Goal: Navigation & Orientation: Find specific page/section

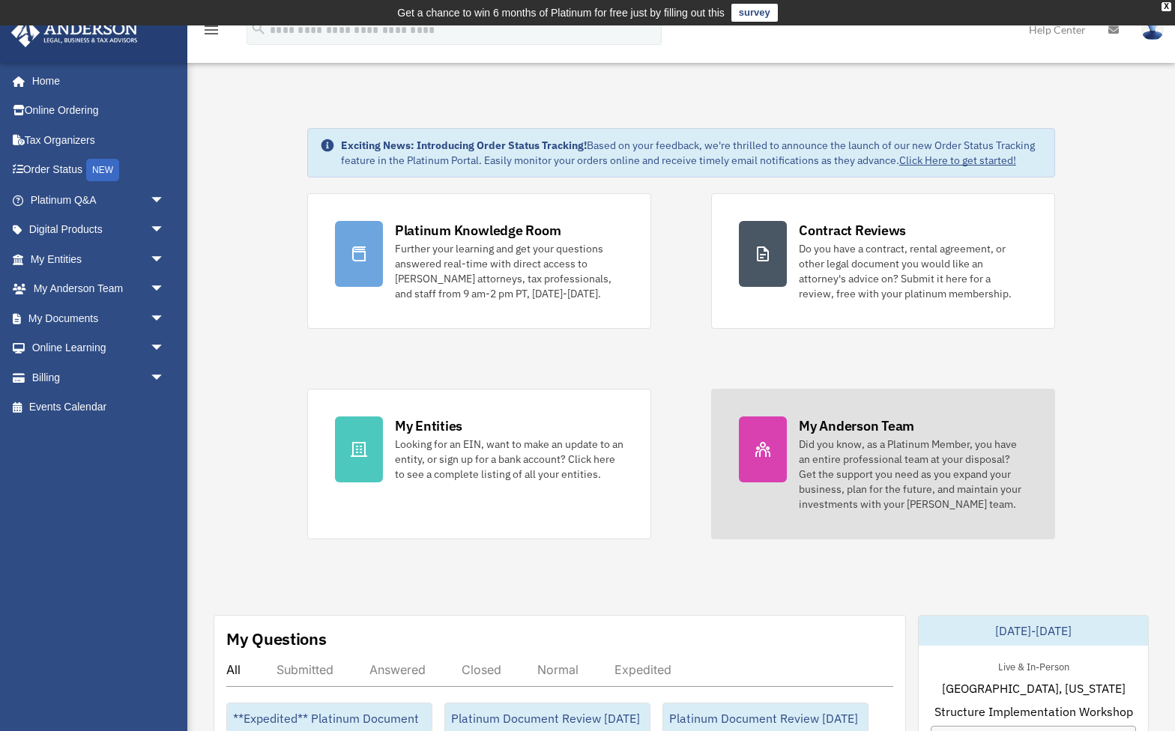
click at [809, 474] on div "Did you know, as a Platinum Member, you have an entire professional team at you…" at bounding box center [913, 474] width 229 height 75
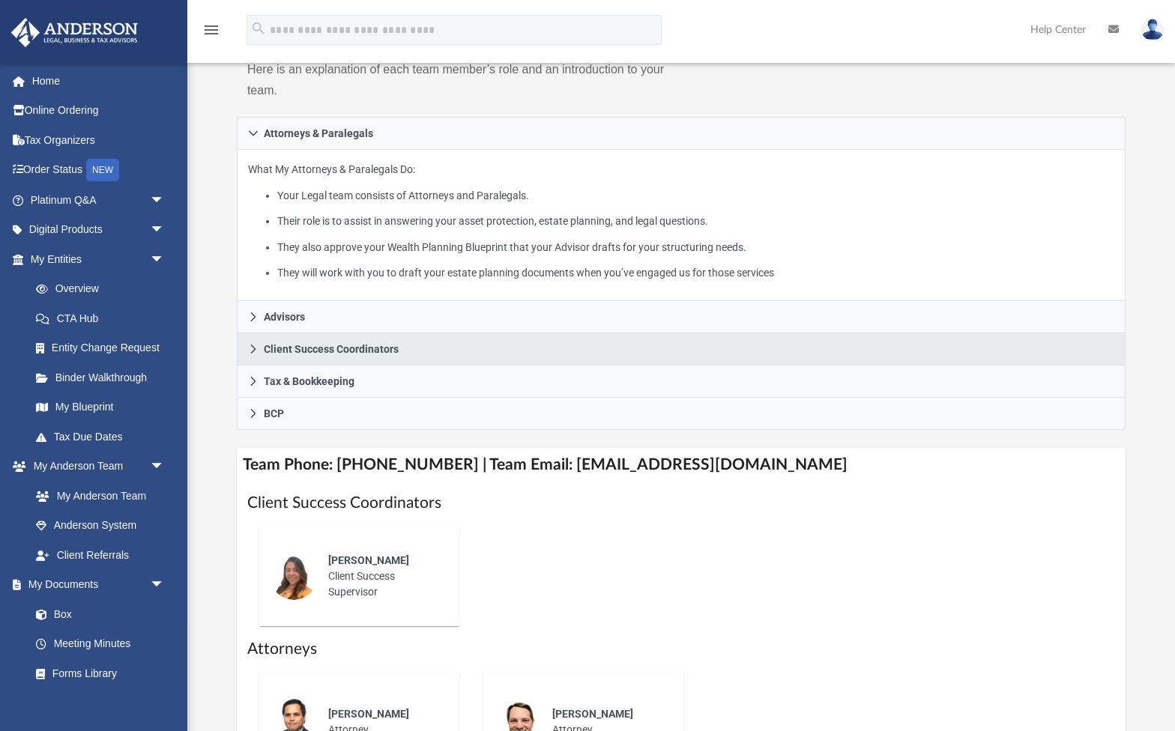
scroll to position [250, 0]
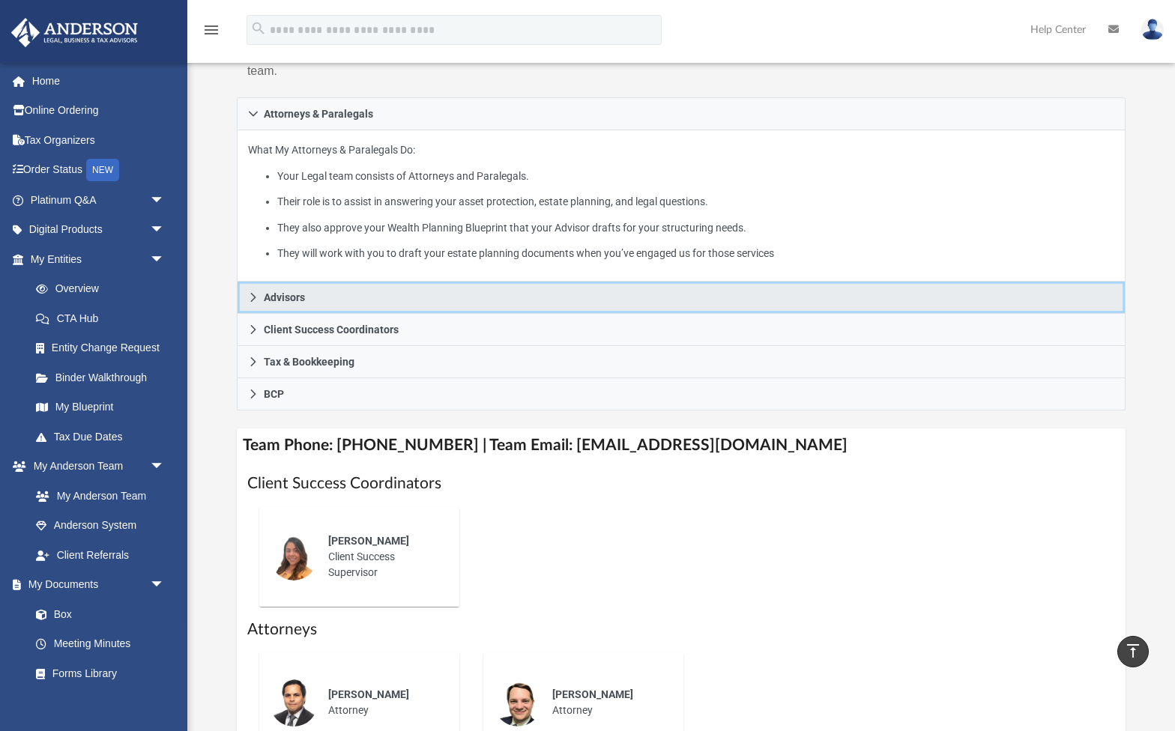
click at [298, 296] on span "Advisors" at bounding box center [284, 297] width 41 height 10
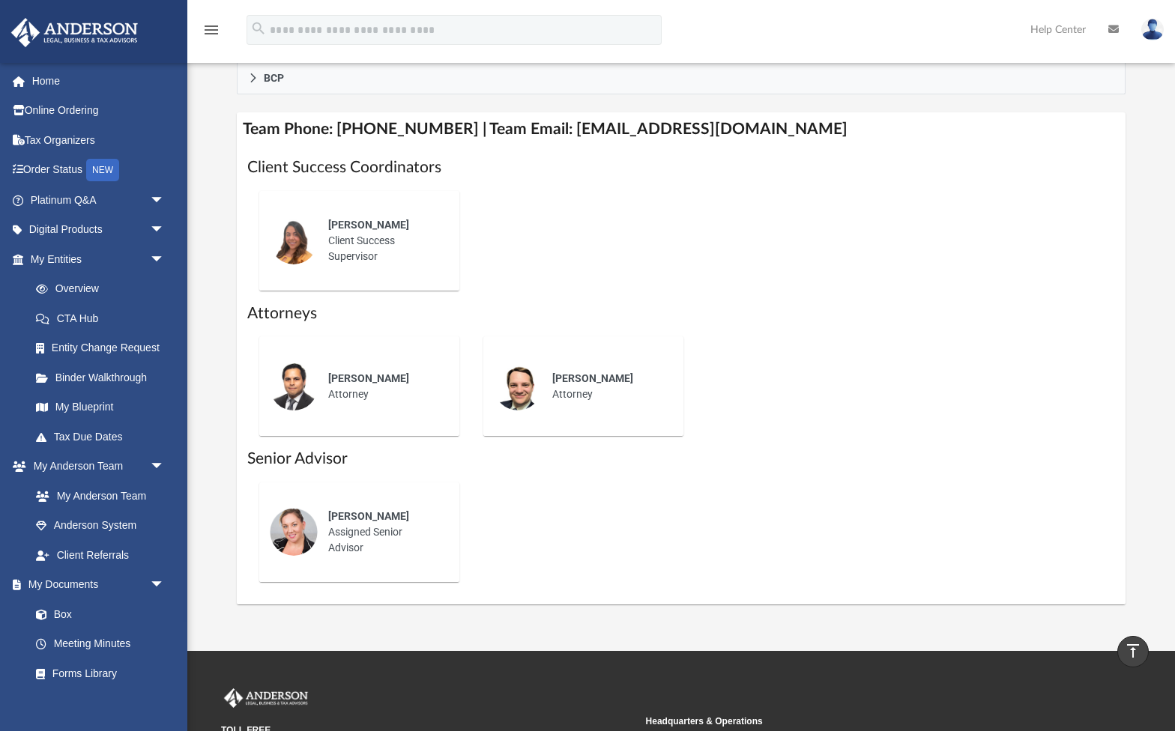
scroll to position [583, 0]
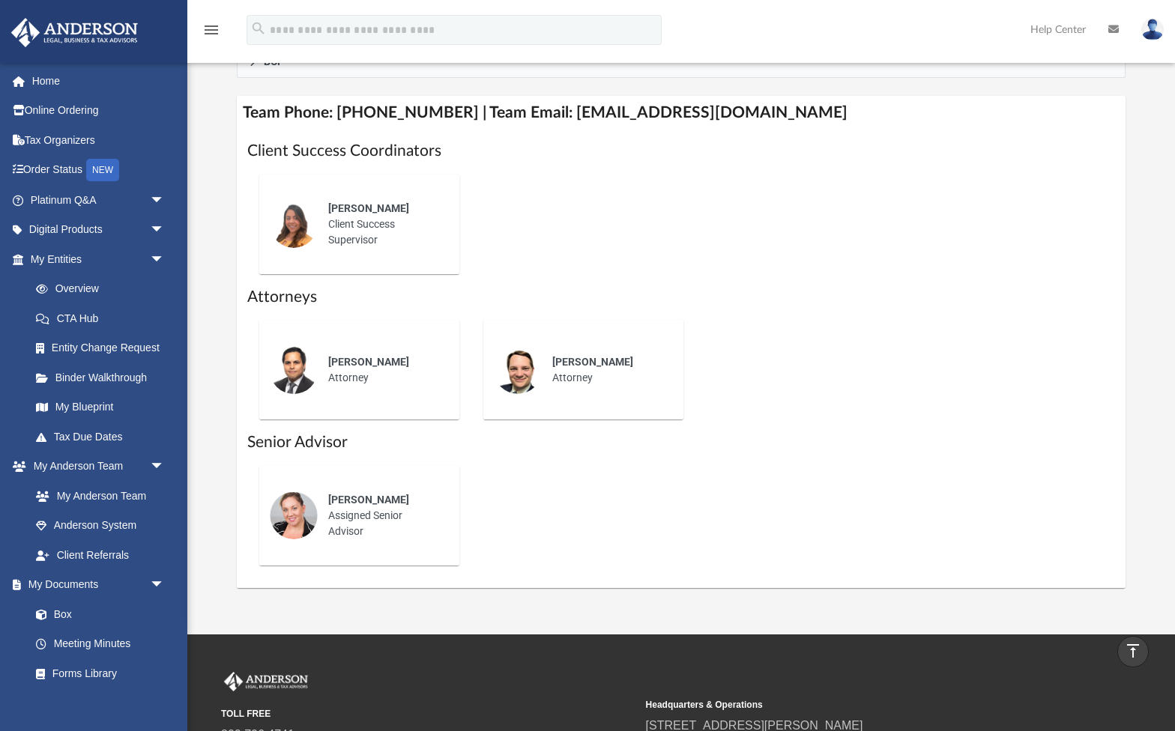
click at [367, 506] on span "Shaena Aguilar" at bounding box center [368, 500] width 81 height 12
click at [346, 539] on div "Shaena Aguilar Assigned Senior Advisor" at bounding box center [383, 516] width 131 height 68
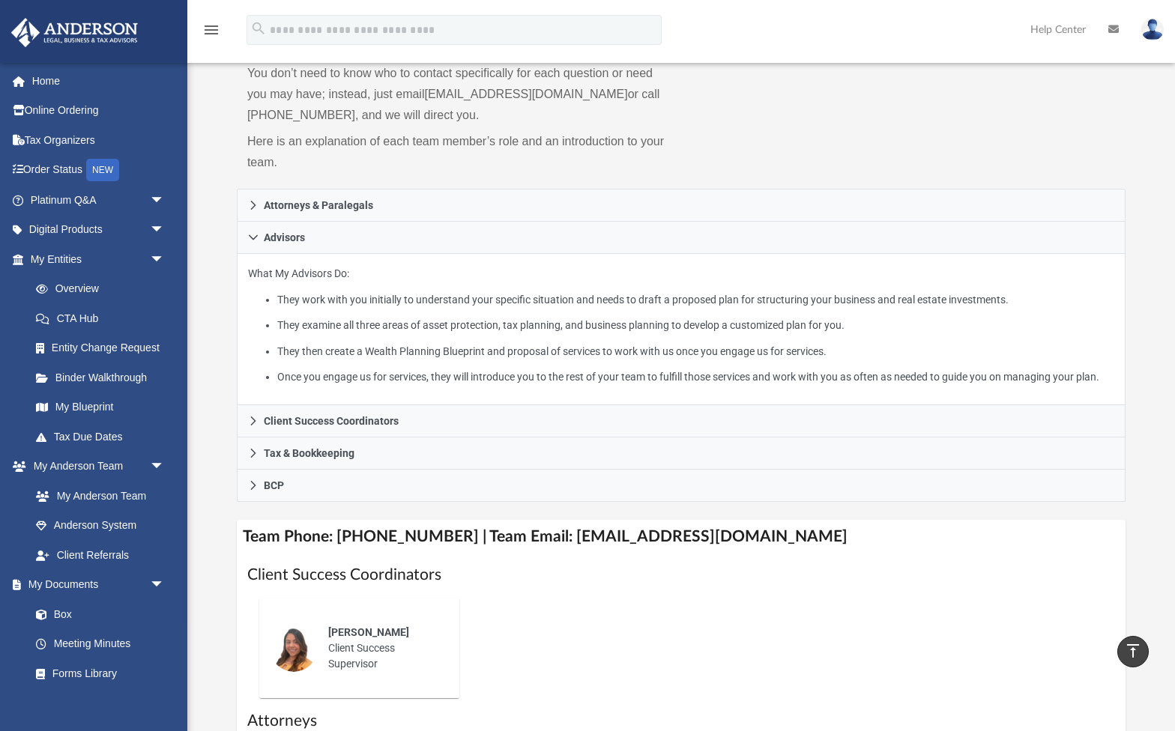
scroll to position [154, 0]
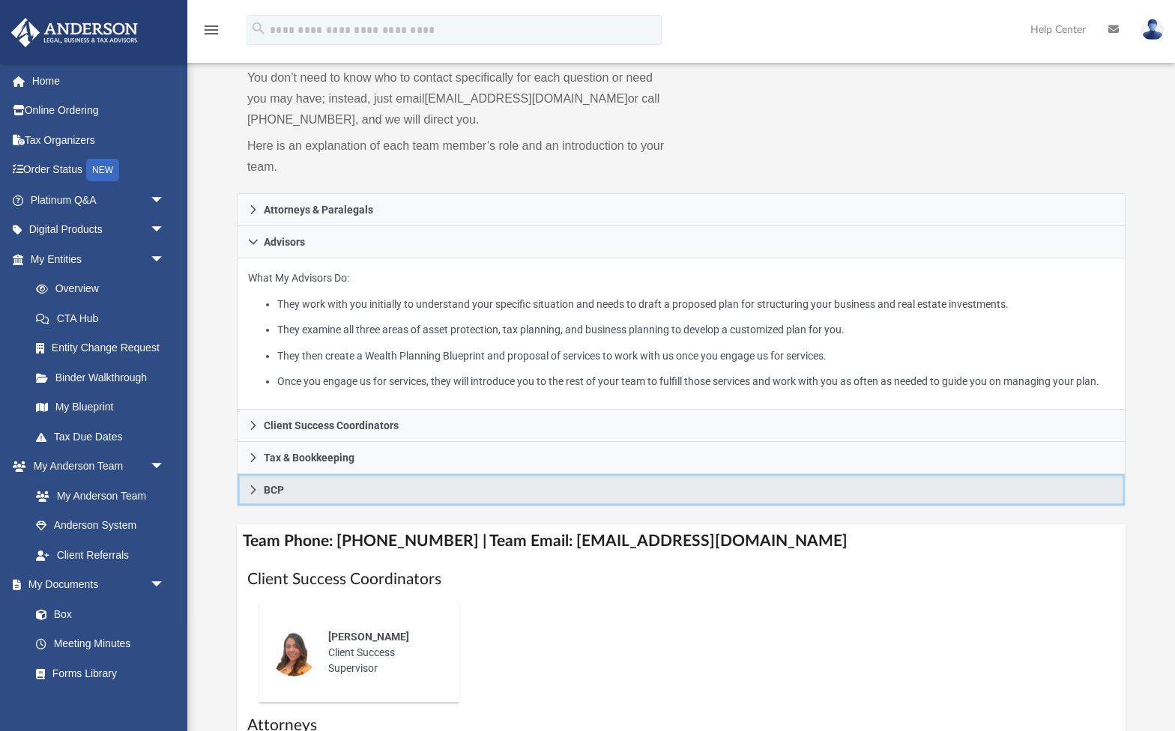
click at [328, 507] on link "BCP" at bounding box center [681, 490] width 889 height 32
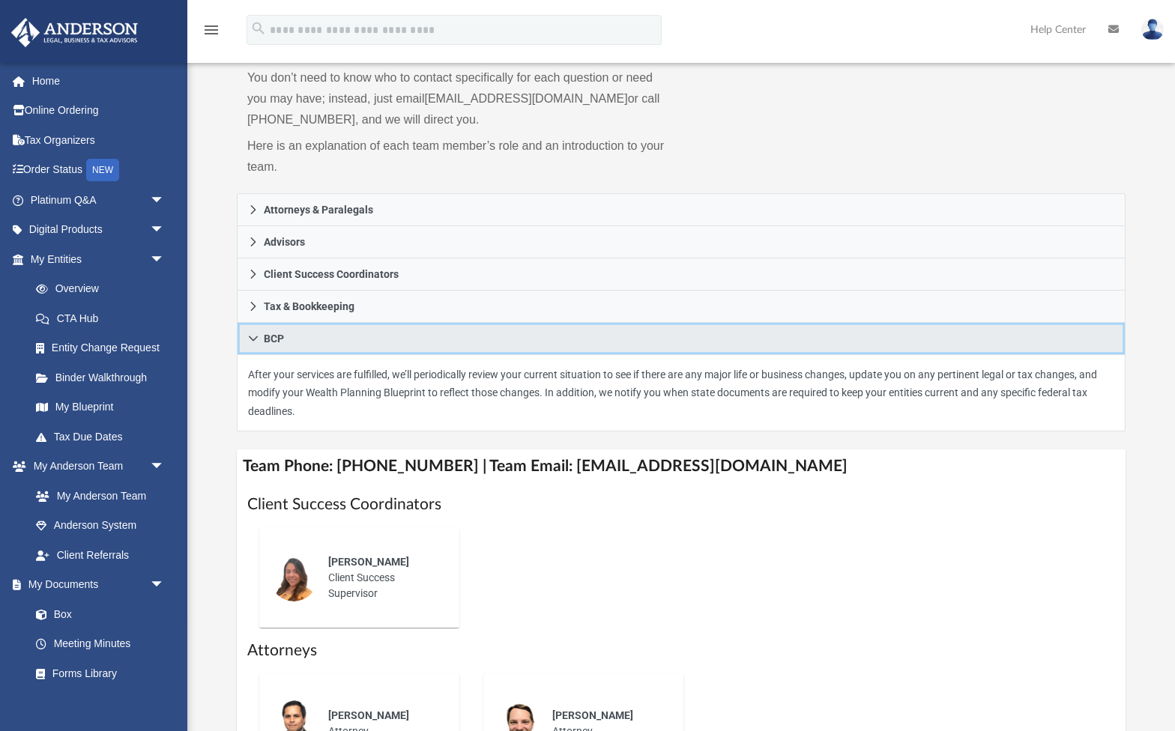
click at [283, 345] on link "BCP" at bounding box center [681, 339] width 889 height 32
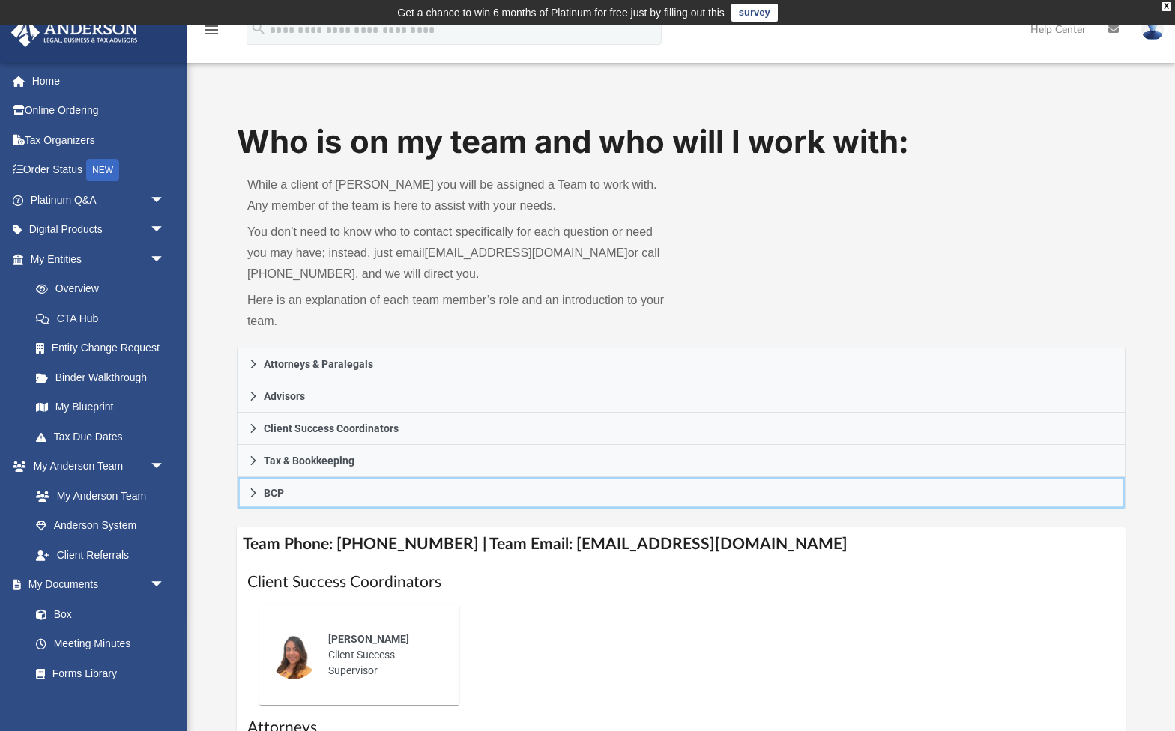
scroll to position [0, 0]
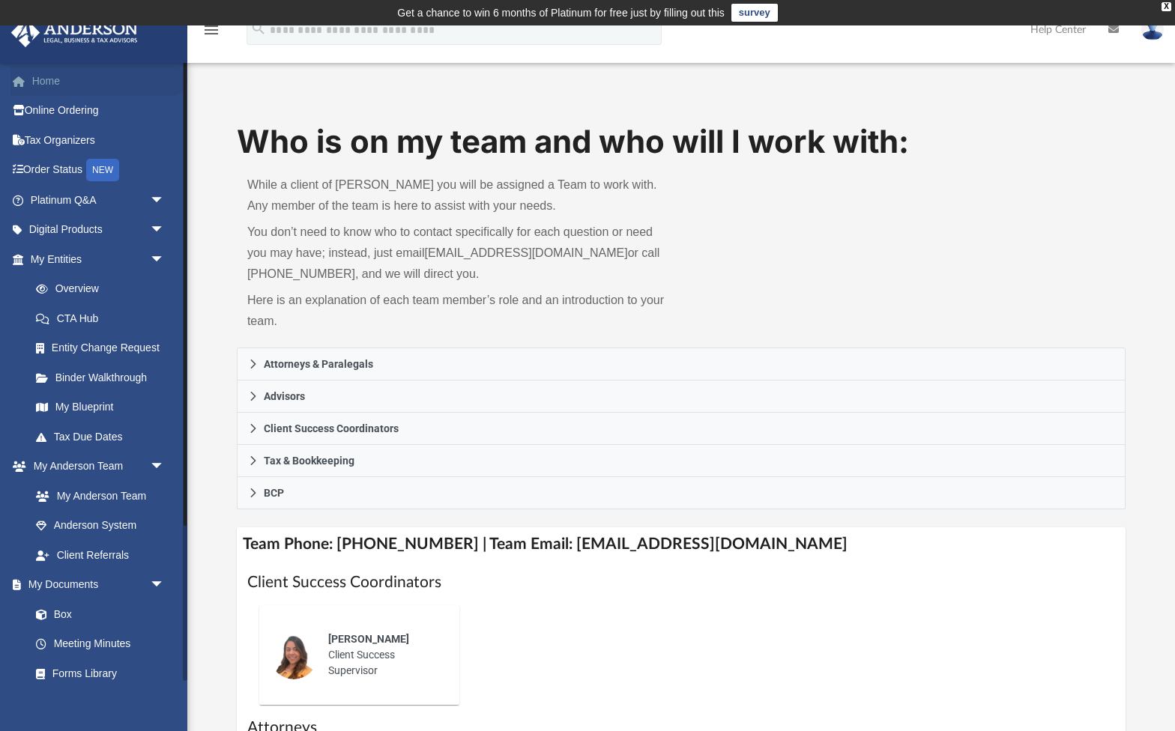
click at [55, 79] on link "Home" at bounding box center [98, 81] width 177 height 30
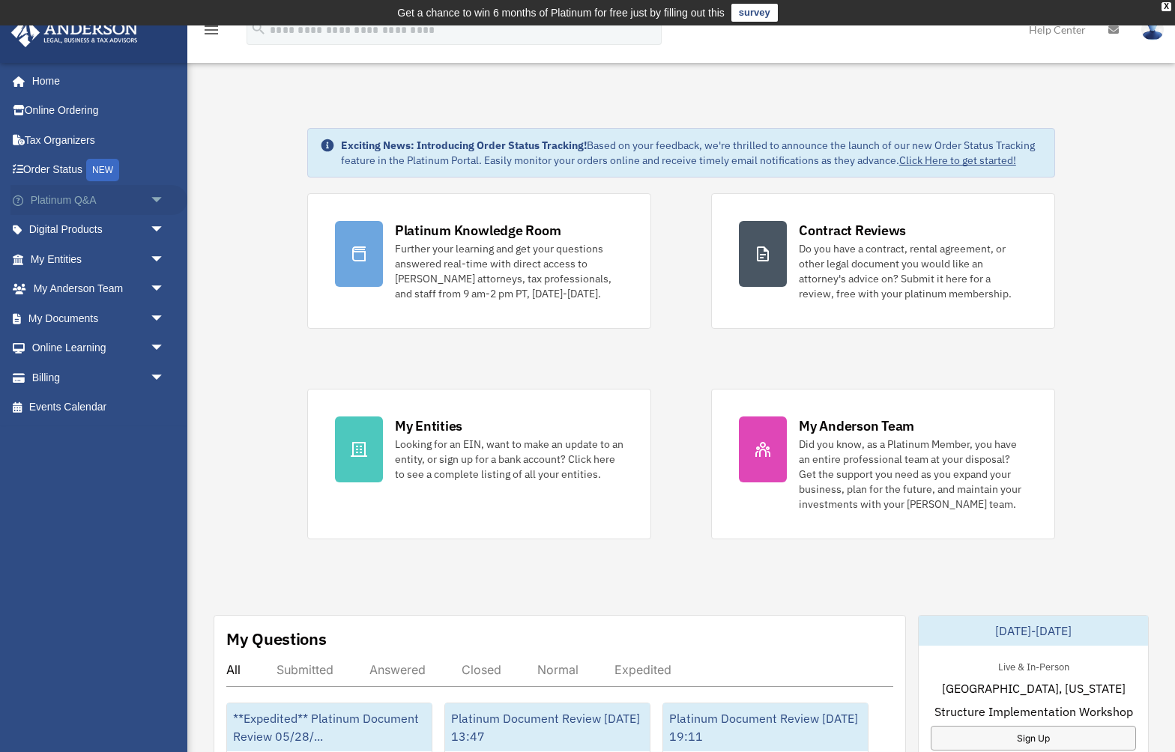
click at [91, 196] on link "Platinum Q&A arrow_drop_down" at bounding box center [98, 200] width 177 height 30
click at [157, 200] on span "arrow_drop_down" at bounding box center [165, 200] width 30 height 31
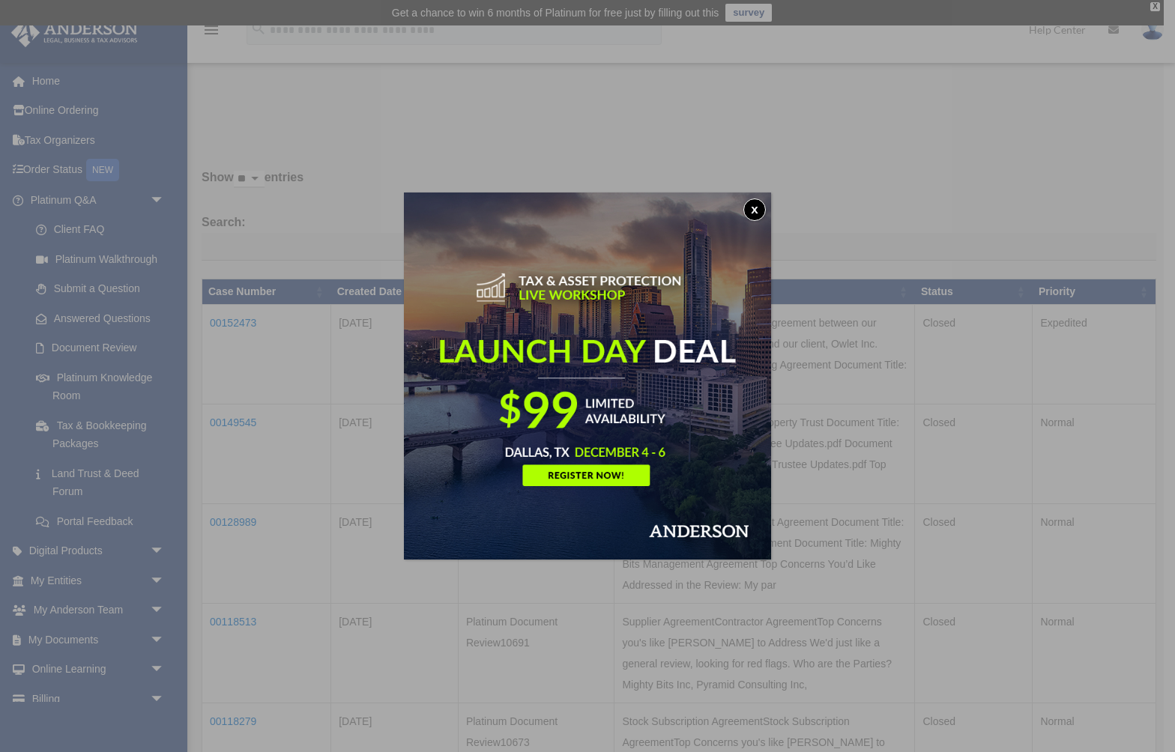
click at [758, 203] on button "x" at bounding box center [754, 210] width 22 height 22
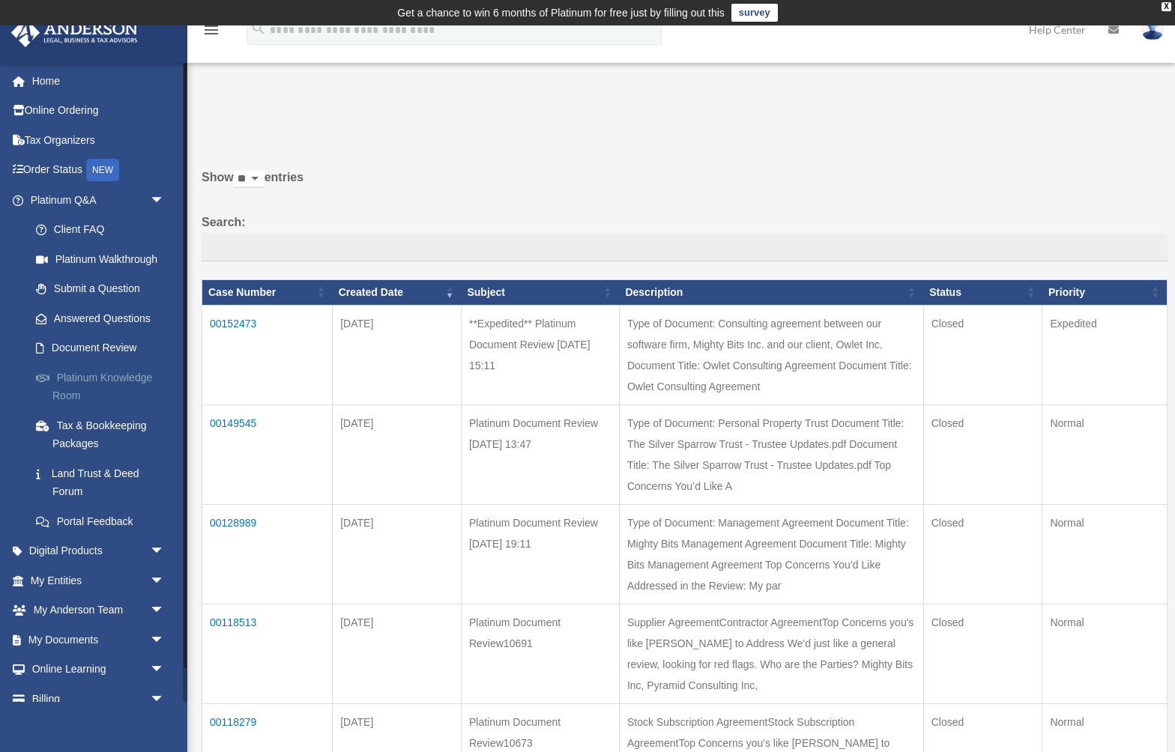
click at [74, 390] on link "Platinum Knowledge Room" at bounding box center [104, 387] width 166 height 48
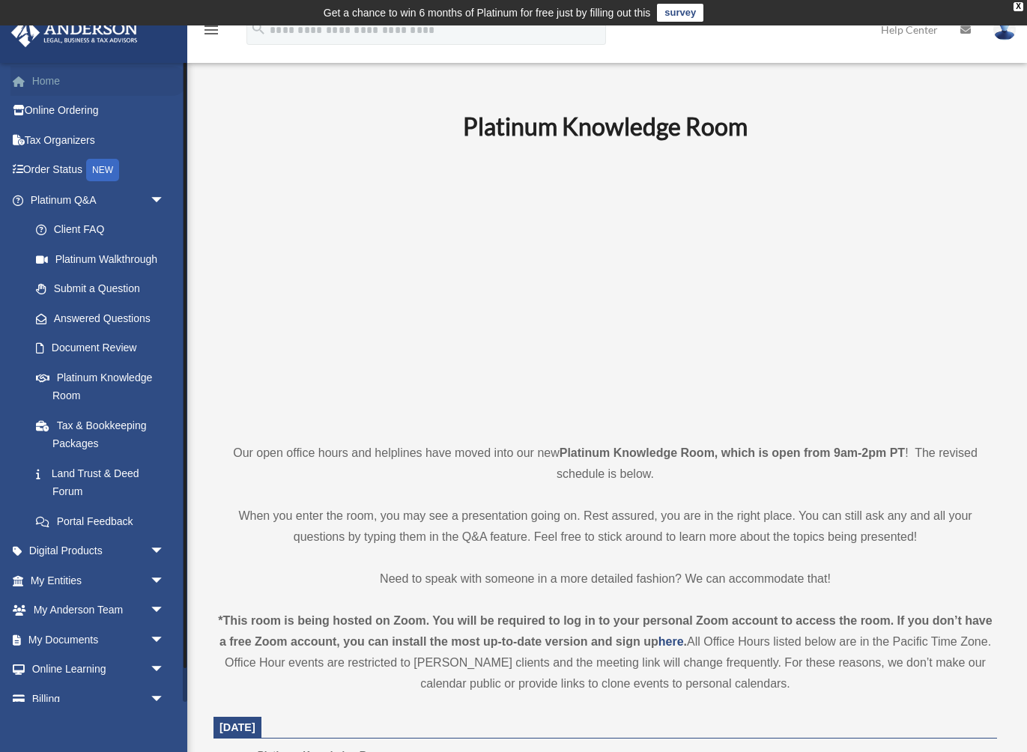
click at [52, 82] on link "Home" at bounding box center [98, 81] width 177 height 30
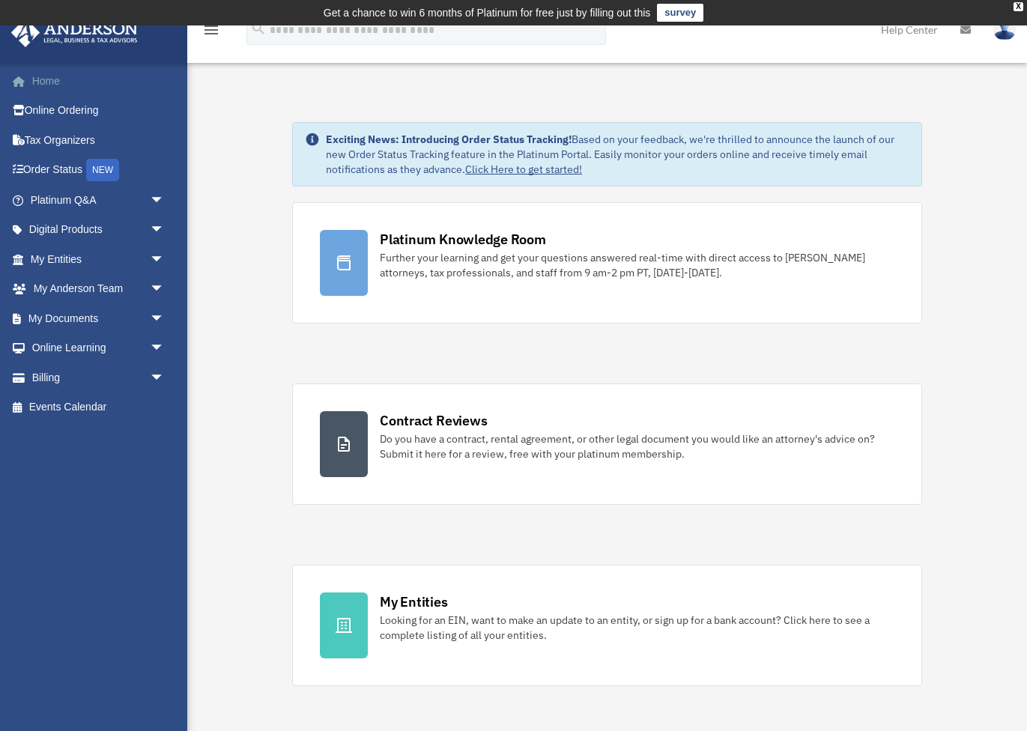
click at [49, 85] on link "Home" at bounding box center [98, 81] width 177 height 30
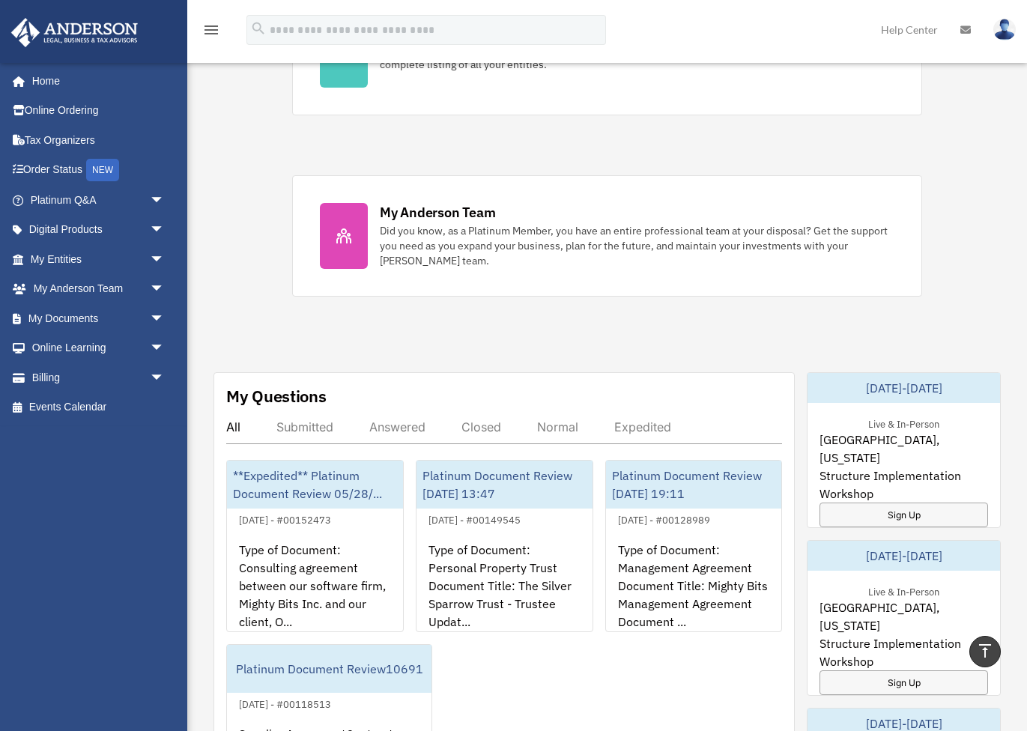
scroll to position [487, 0]
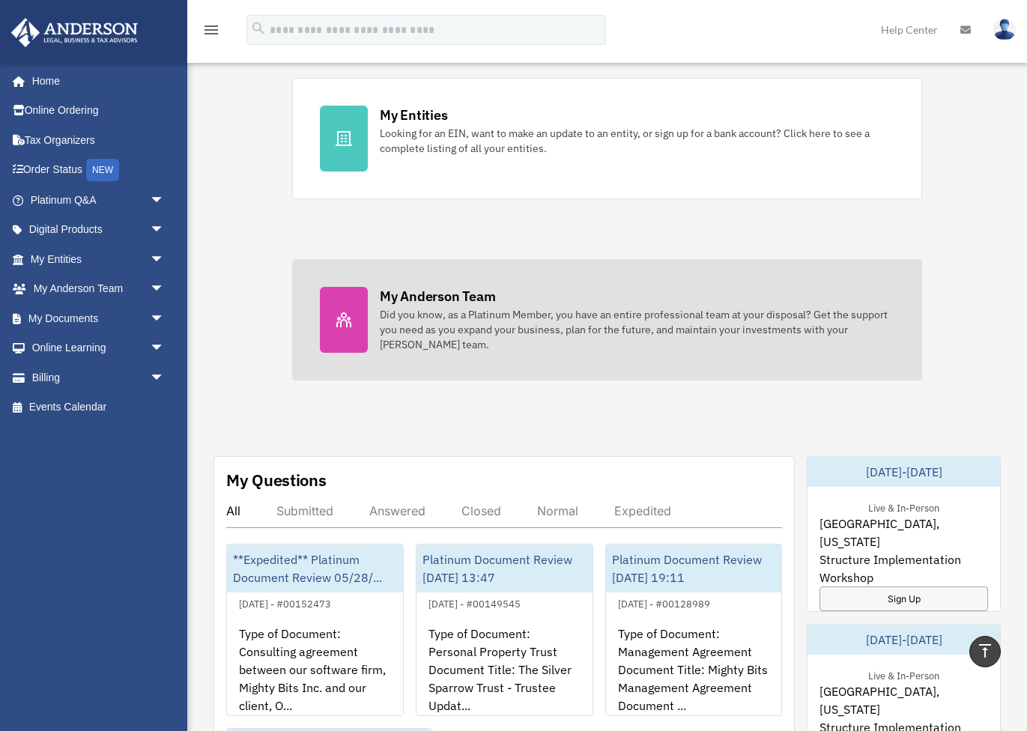
click at [473, 313] on div "Did you know, as a Platinum Member, you have an entire professional team at you…" at bounding box center [637, 329] width 515 height 45
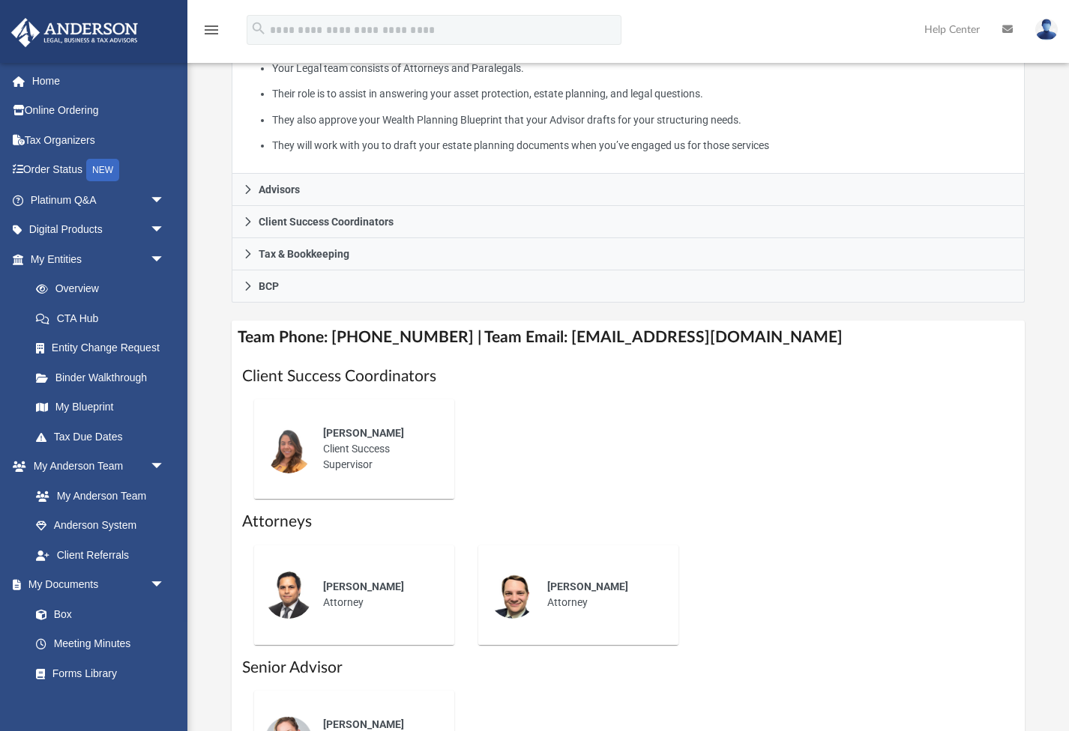
scroll to position [426, 0]
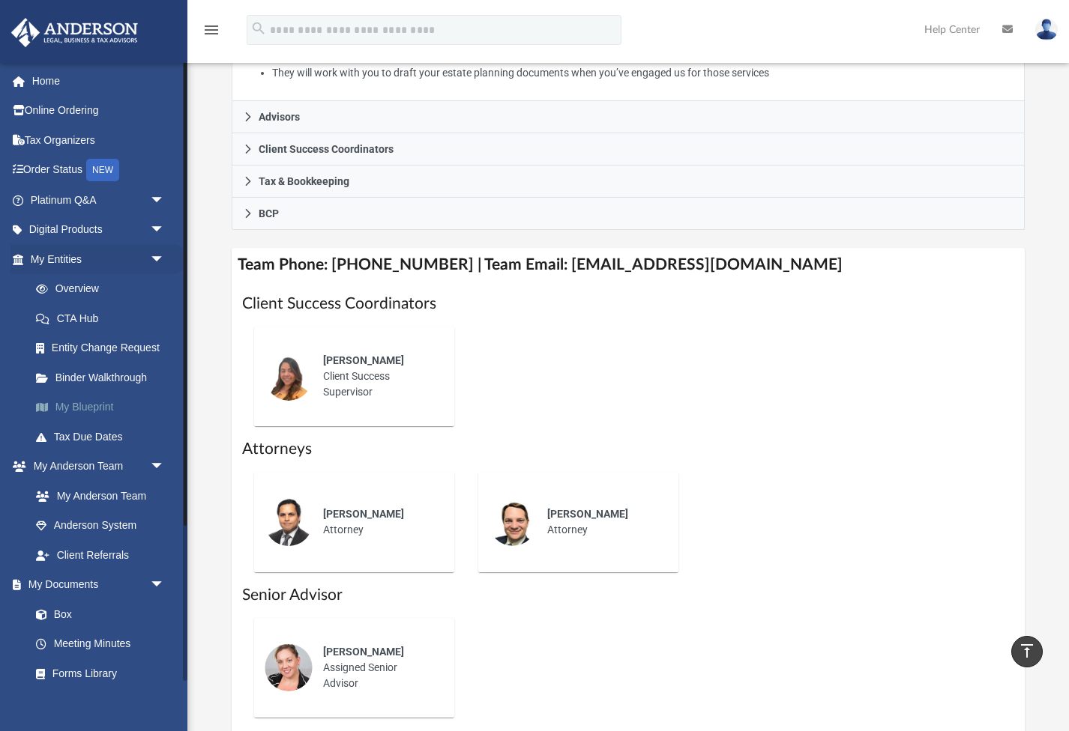
click at [85, 403] on link "My Blueprint" at bounding box center [104, 408] width 166 height 30
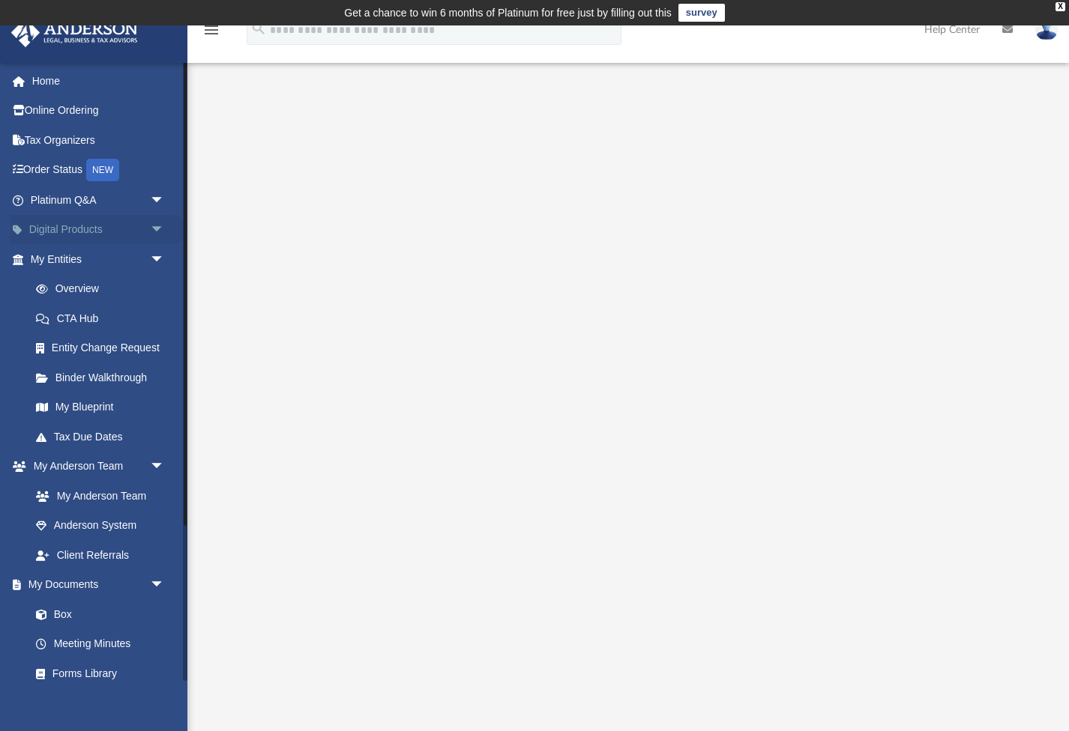
click at [68, 229] on link "Digital Products arrow_drop_down" at bounding box center [98, 230] width 177 height 30
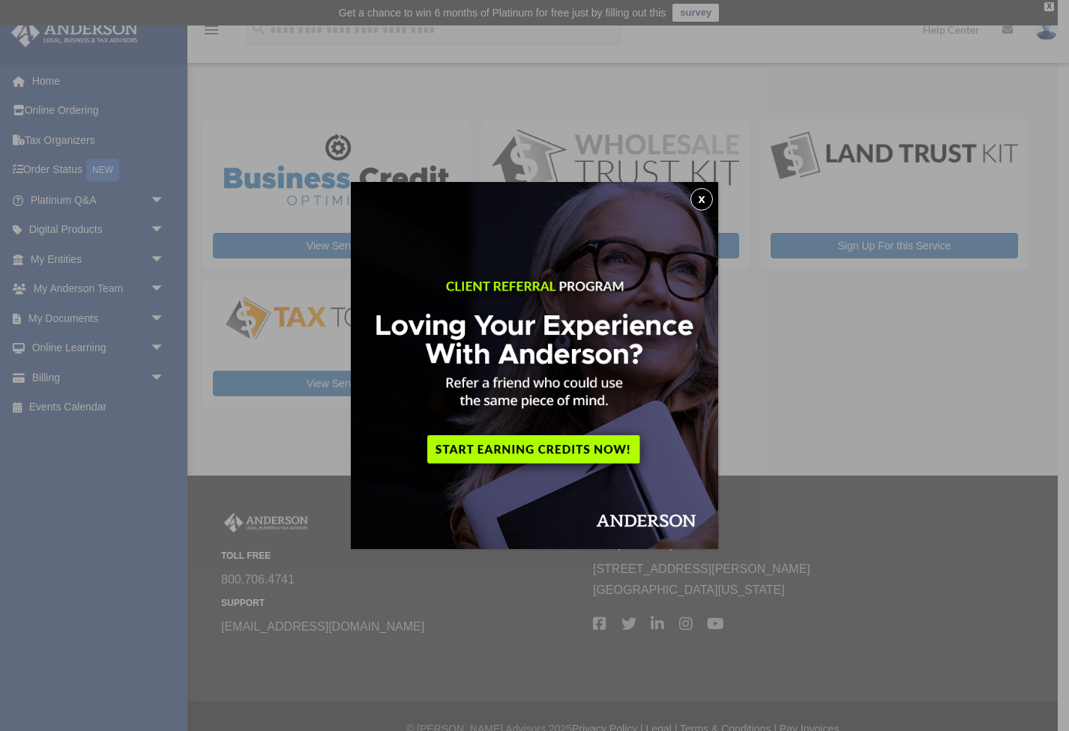
click at [703, 190] on button "x" at bounding box center [701, 199] width 22 height 22
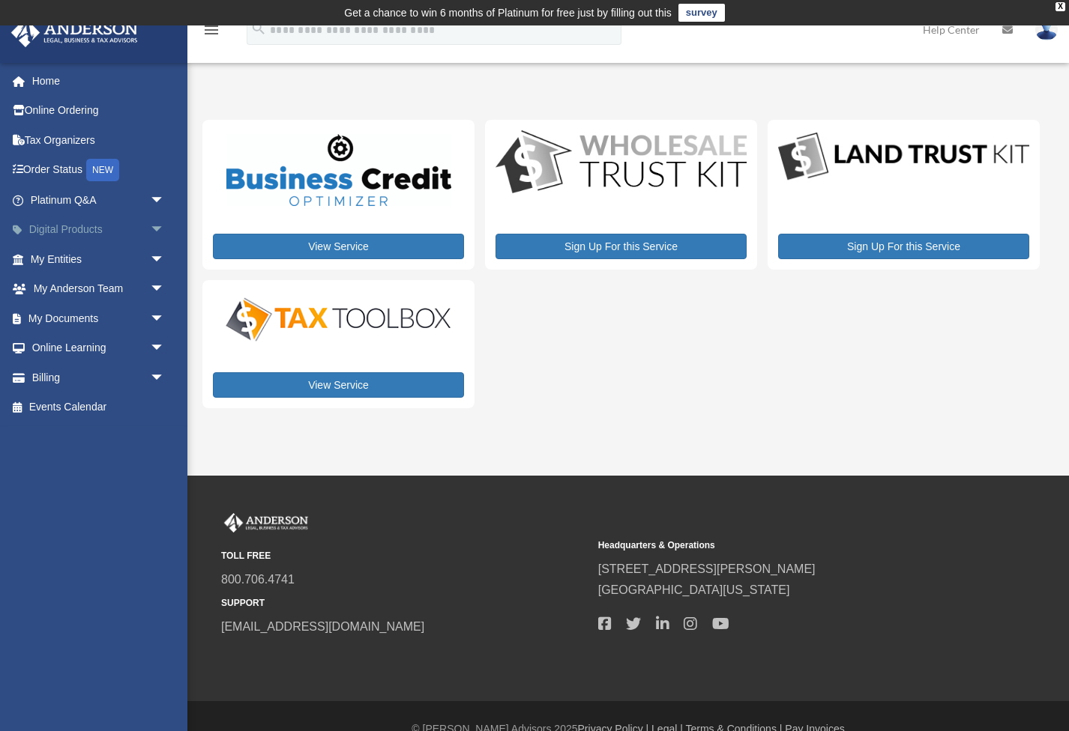
click at [160, 229] on span "arrow_drop_down" at bounding box center [165, 230] width 30 height 31
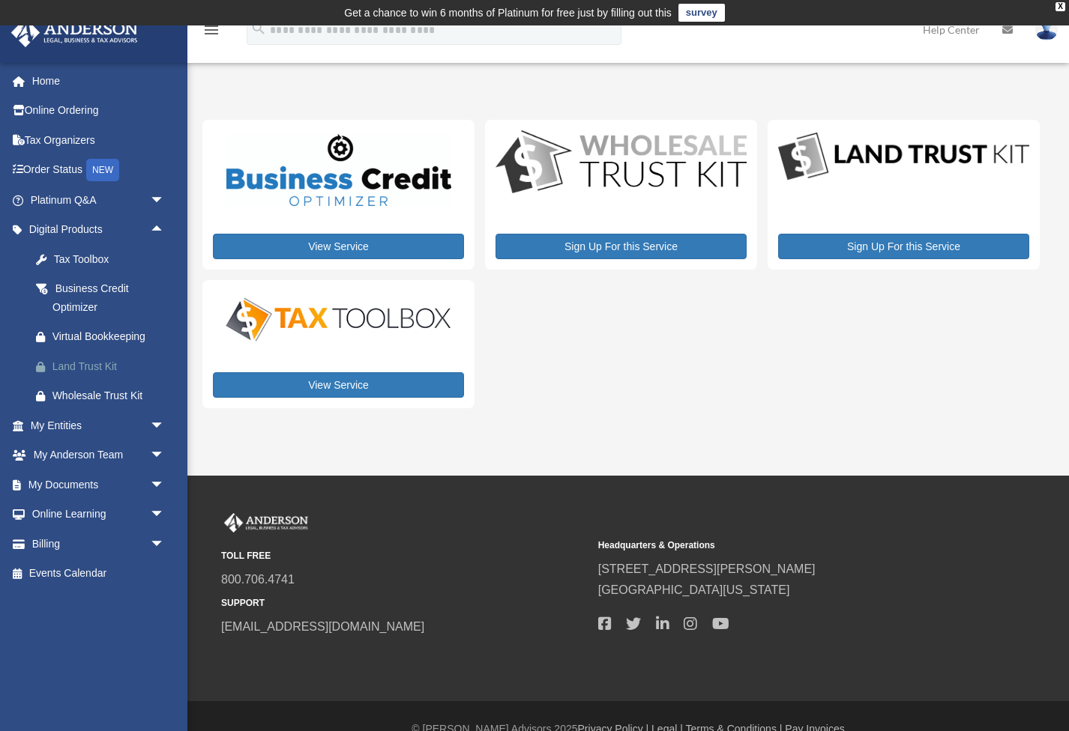
click at [94, 364] on div "Land Trust Kit" at bounding box center [110, 366] width 116 height 19
click at [56, 92] on link "Home" at bounding box center [98, 81] width 177 height 30
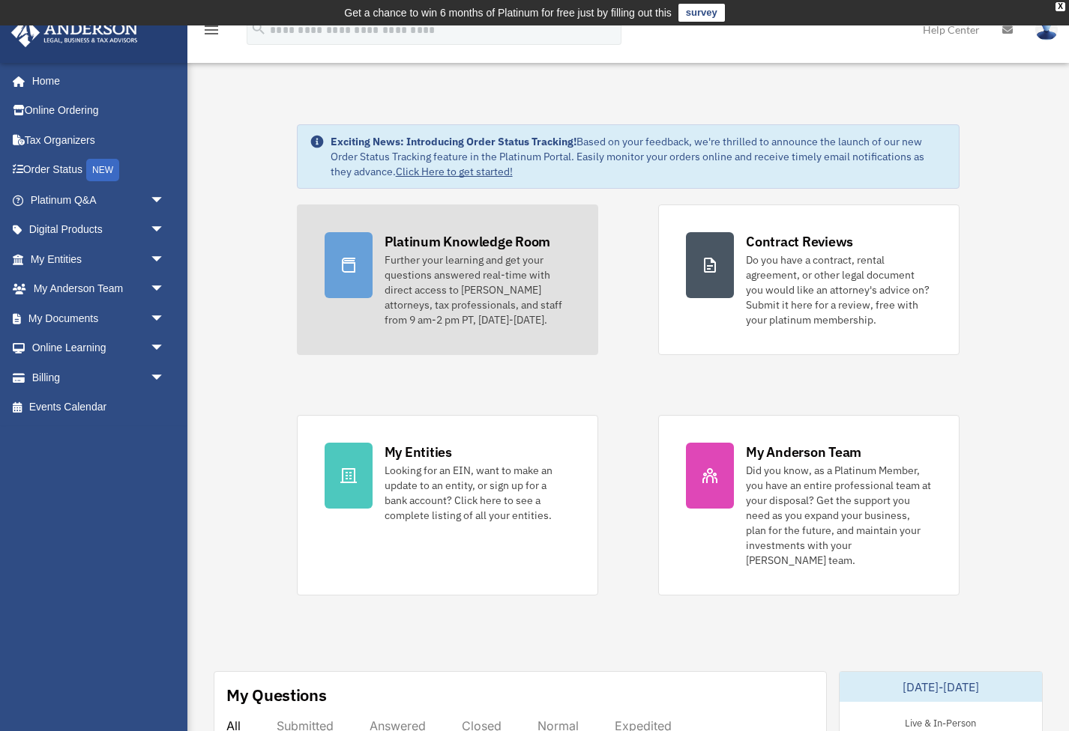
click at [510, 285] on div "Further your learning and get your questions answered real-time with direct acc…" at bounding box center [477, 290] width 186 height 75
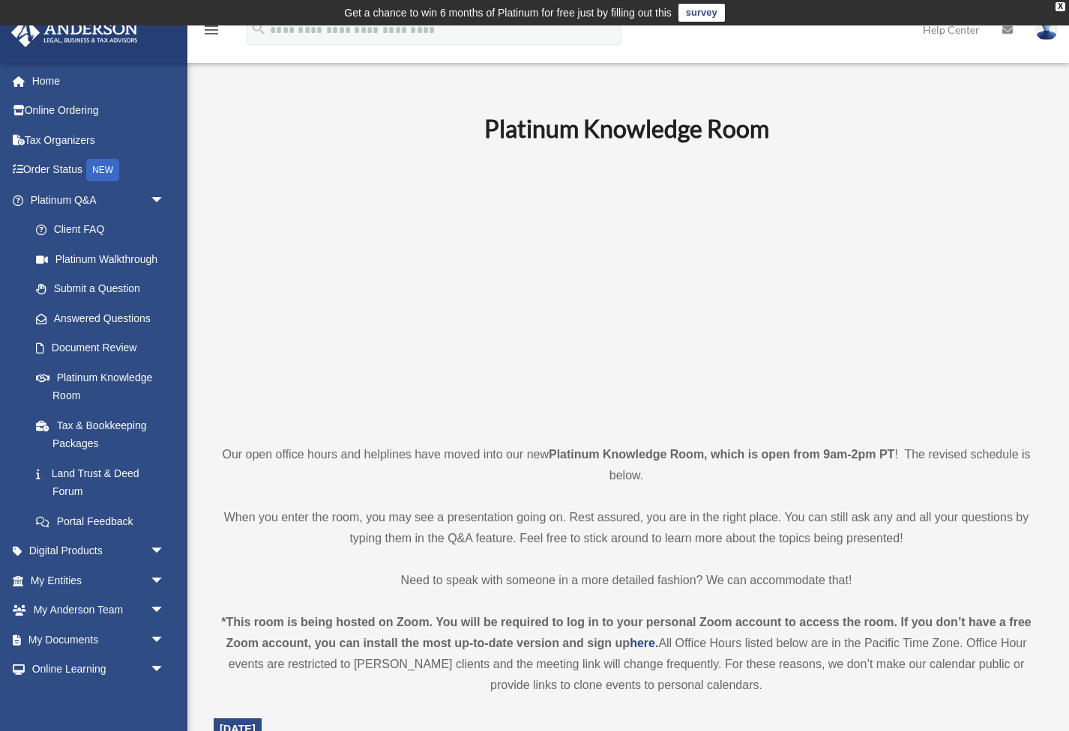
scroll to position [-8, 0]
